Goal: Task Accomplishment & Management: Manage account settings

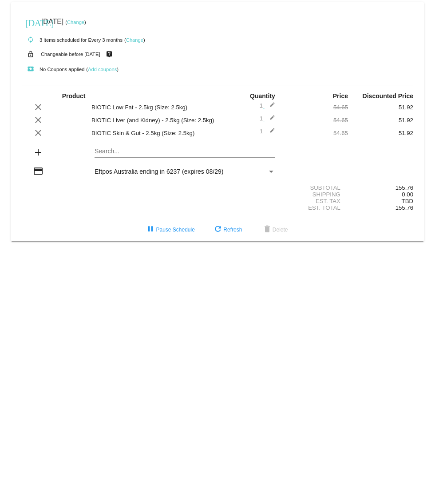
click at [272, 106] on mat-icon "edit" at bounding box center [270, 107] width 11 height 11
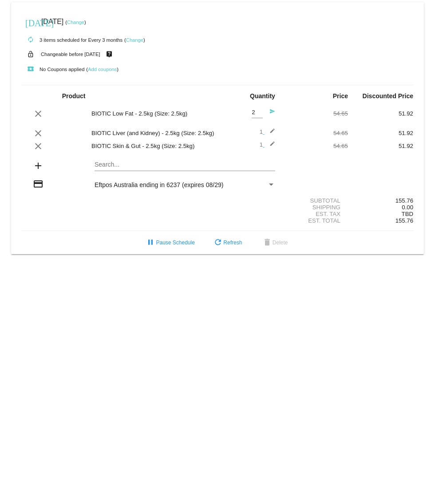
type input "2"
click at [259, 111] on input "2" at bounding box center [257, 112] width 11 height 7
click at [244, 292] on body "[DATE] [DATE] ( Change ) autorenew 3 items scheduled for Every 3 months ( Chang…" at bounding box center [217, 239] width 435 height 479
click at [243, 242] on button "refresh Refresh" at bounding box center [228, 243] width 44 height 16
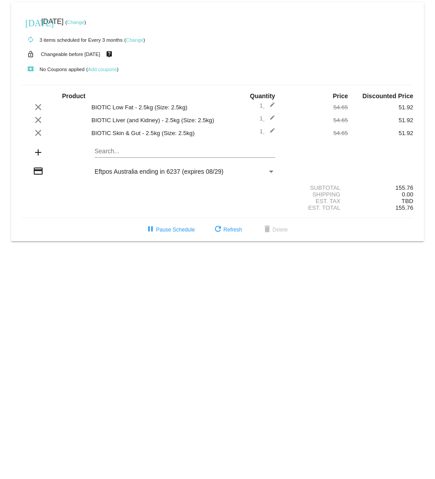
click at [273, 105] on mat-icon "edit" at bounding box center [270, 107] width 11 height 11
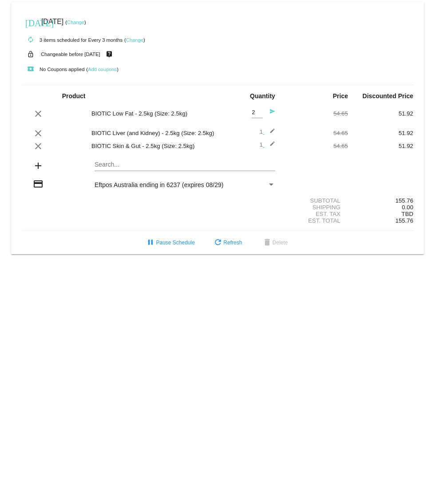
type input "2"
click at [259, 112] on input "2" at bounding box center [257, 112] width 11 height 7
click at [270, 112] on mat-icon "send" at bounding box center [270, 113] width 11 height 11
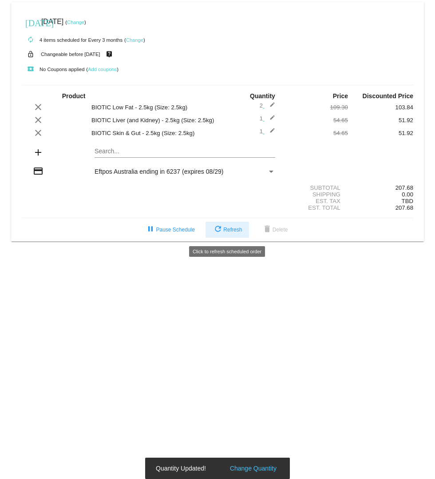
click at [227, 235] on button "refresh Refresh" at bounding box center [228, 230] width 44 height 16
